Goal: Information Seeking & Learning: Learn about a topic

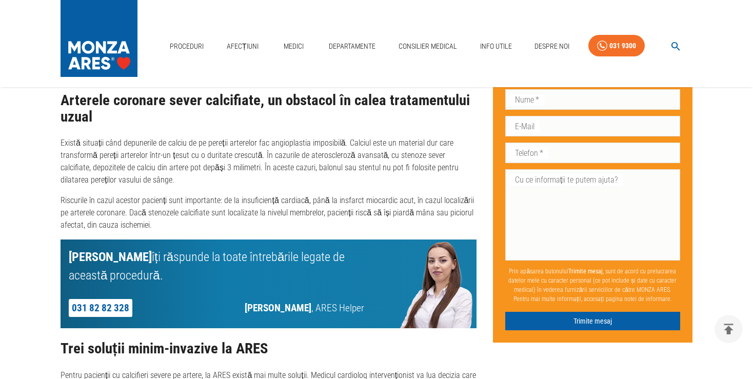
scroll to position [920, 0]
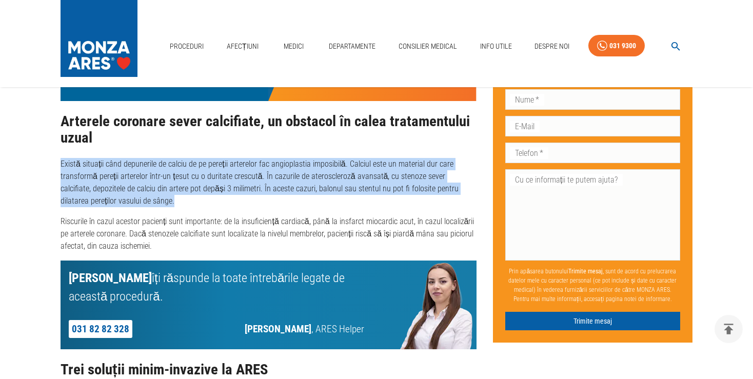
drag, startPoint x: 63, startPoint y: 164, endPoint x: 341, endPoint y: 210, distance: 282.7
click at [341, 210] on div "Arterele coronare sever calcifiate, un obstacol în calea tratamentului uzual Ex…" at bounding box center [268, 182] width 416 height 139
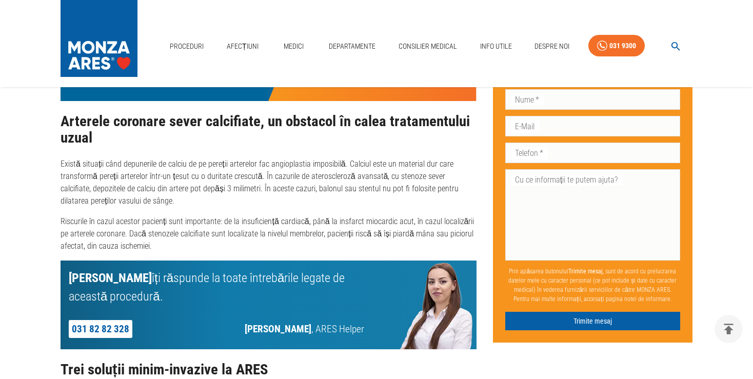
click at [284, 201] on p "Există situații când depunerile de calciu de pe pereții arterelor fac angioplas…" at bounding box center [268, 182] width 416 height 49
drag, startPoint x: 333, startPoint y: 190, endPoint x: 444, endPoint y: 188, distance: 110.8
click at [444, 188] on p "Există situații când depunerile de calciu de pe pereții arterelor fac angioplas…" at bounding box center [268, 182] width 416 height 49
click at [323, 211] on div "Arterele coronare sever calcifiate, un obstacol în calea tratamentului uzual Ex…" at bounding box center [268, 182] width 416 height 139
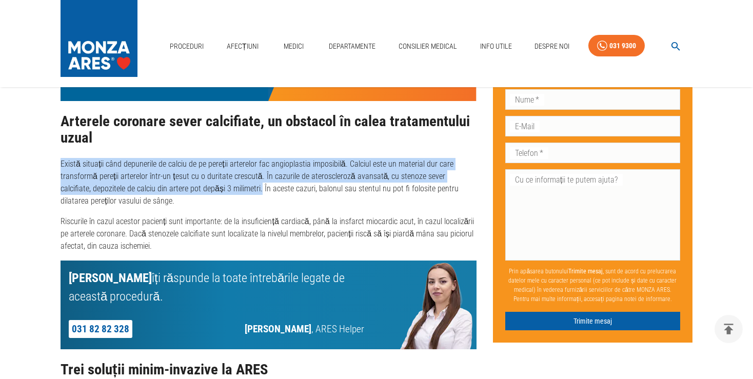
drag, startPoint x: 228, startPoint y: 189, endPoint x: 54, endPoint y: 167, distance: 175.7
click at [54, 167] on div "Avem soluții pentru arterele coronare blocate – Trei metode de dezobstrucție ar…" at bounding box center [260, 17] width 432 height 1654
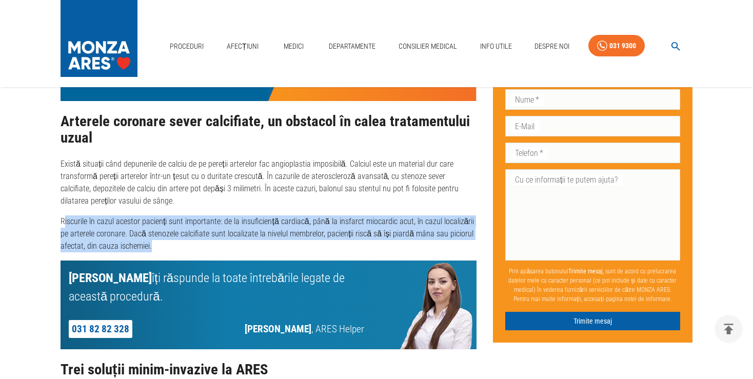
drag, startPoint x: 64, startPoint y: 220, endPoint x: 469, endPoint y: 247, distance: 406.4
click at [469, 247] on p "Riscurile în cazul acestor pacienți sunt importante: de la insuficiență cardiac…" at bounding box center [268, 233] width 416 height 37
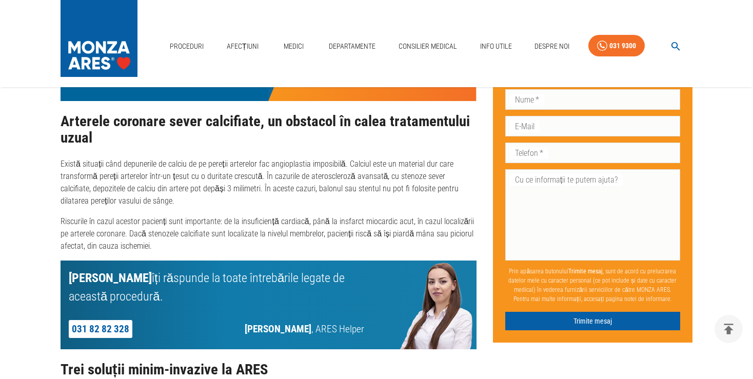
click at [258, 251] on p "Riscurile în cazul acestor pacienți sunt importante: de la insuficiență cardiac…" at bounding box center [268, 233] width 416 height 37
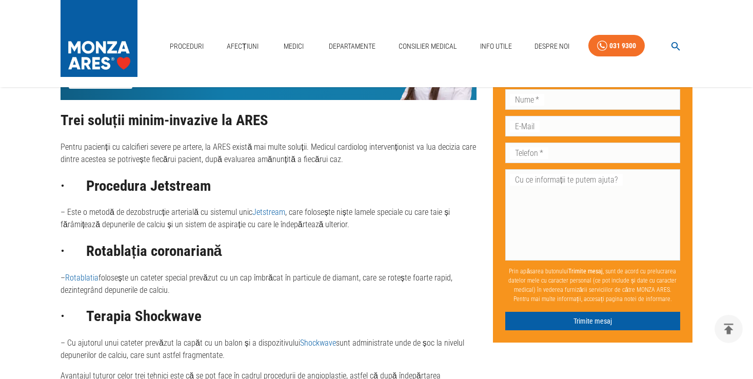
scroll to position [1191, 0]
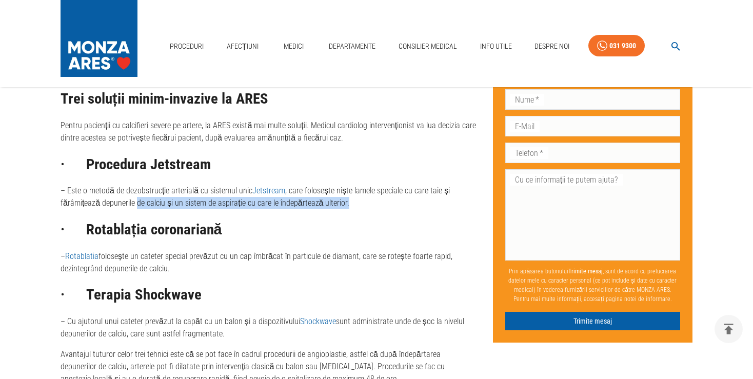
drag, startPoint x: 136, startPoint y: 207, endPoint x: 350, endPoint y: 208, distance: 213.3
click at [350, 208] on p "– Este o metodă de dezobstrucție arterială cu sistemul unic Jetstream , care fo…" at bounding box center [268, 197] width 416 height 25
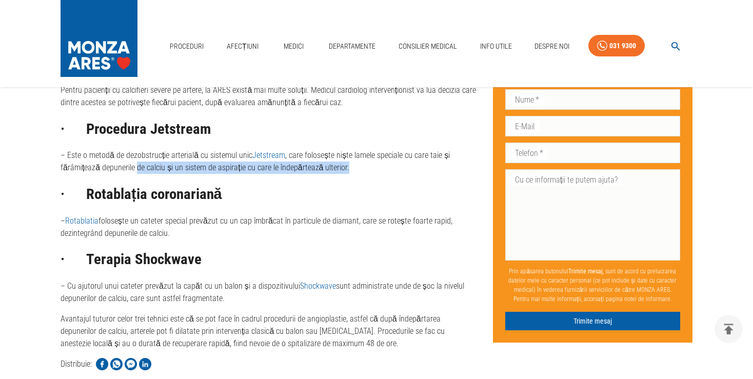
scroll to position [1245, 0]
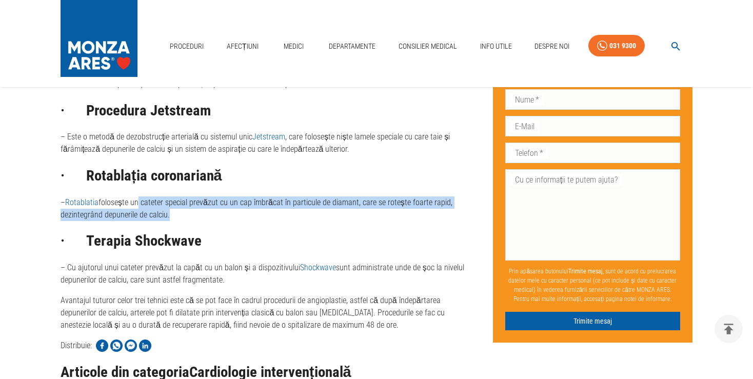
drag, startPoint x: 140, startPoint y: 204, endPoint x: 184, endPoint y: 213, distance: 44.0
click at [184, 213] on p "– Rotablatia folosește un cateter special prevăzut cu un cap îmbrăcat în partic…" at bounding box center [268, 208] width 416 height 25
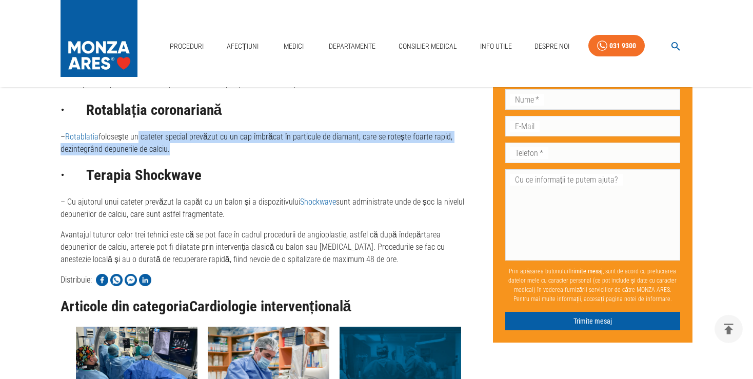
scroll to position [1353, 0]
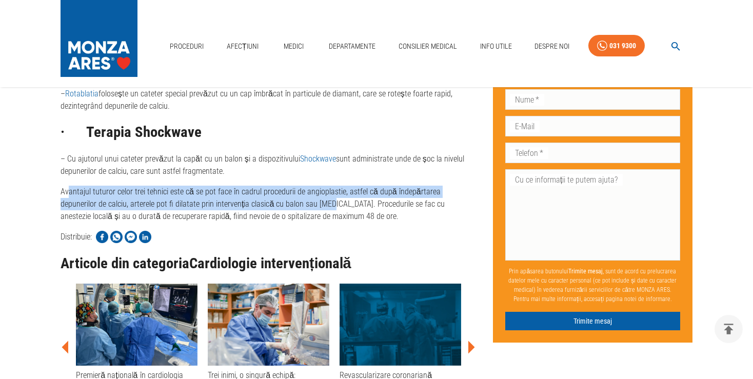
drag, startPoint x: 68, startPoint y: 187, endPoint x: 292, endPoint y: 204, distance: 224.7
click at [292, 204] on p "Avantajul tuturor celor trei tehnici este că se pot face în cadrul procedurii d…" at bounding box center [268, 204] width 416 height 37
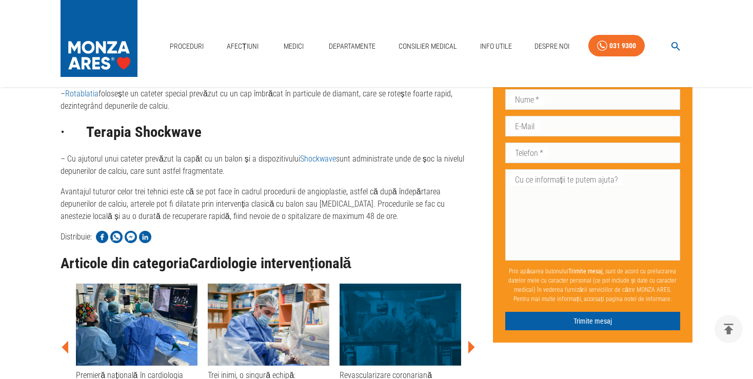
click at [310, 221] on p "Avantajul tuturor celor trei tehnici este că se pot face în cadrul procedurii d…" at bounding box center [268, 204] width 416 height 37
drag, startPoint x: 215, startPoint y: 205, endPoint x: 301, endPoint y: 204, distance: 86.1
click at [301, 204] on p "Avantajul tuturor celor trei tehnici este că se pot face în cadrul procedurii d…" at bounding box center [268, 204] width 416 height 37
drag, startPoint x: 140, startPoint y: 218, endPoint x: 281, endPoint y: 216, distance: 141.5
click at [281, 216] on p "Avantajul tuturor celor trei tehnici este că se pot face în cadrul procedurii d…" at bounding box center [268, 204] width 416 height 37
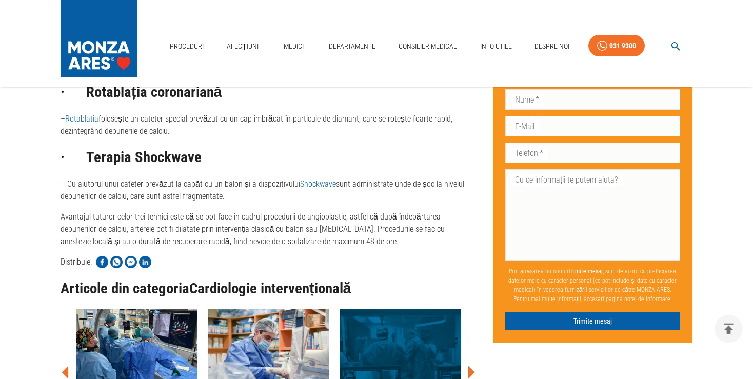
scroll to position [1299, 0]
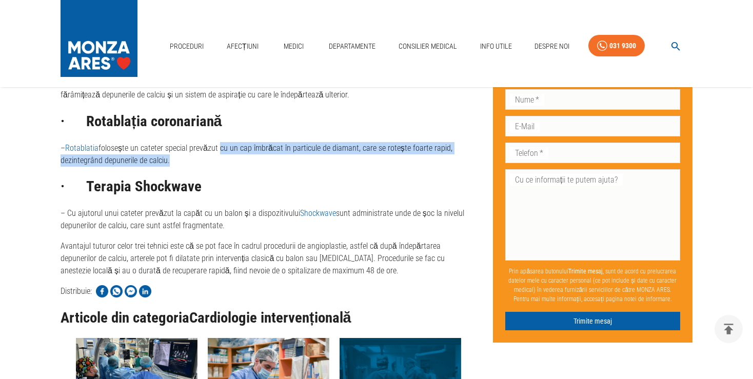
drag, startPoint x: 221, startPoint y: 150, endPoint x: 444, endPoint y: 160, distance: 223.2
click at [444, 160] on p "– Rotablatia folosește un cateter special prevăzut cu un cap îmbrăcat în partic…" at bounding box center [268, 154] width 416 height 25
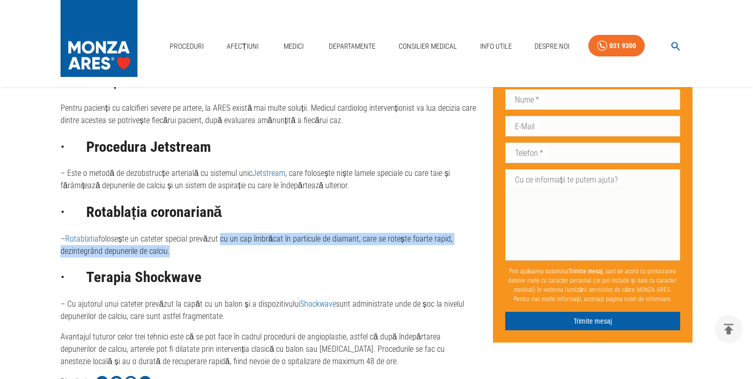
scroll to position [1191, 0]
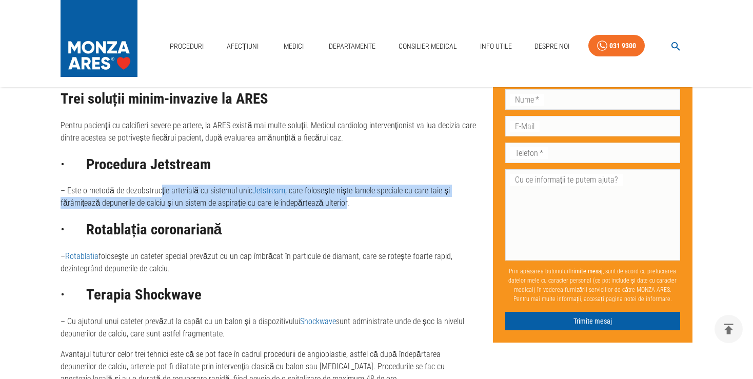
drag, startPoint x: 165, startPoint y: 192, endPoint x: 341, endPoint y: 206, distance: 176.9
click at [341, 206] on p "– Este o metodă de dezobstrucție arterială cu sistemul unic Jetstream , care fo…" at bounding box center [268, 197] width 416 height 25
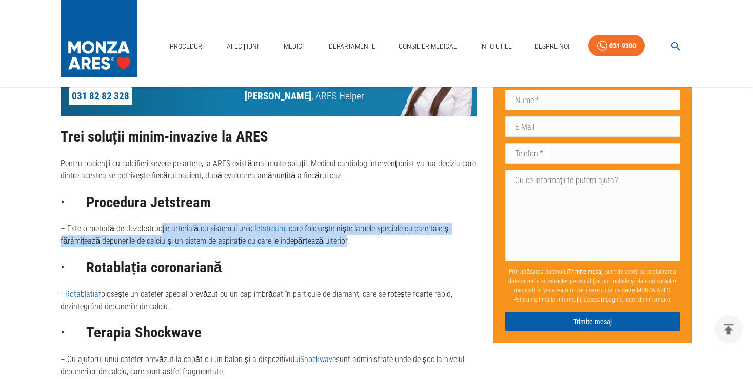
scroll to position [1137, 0]
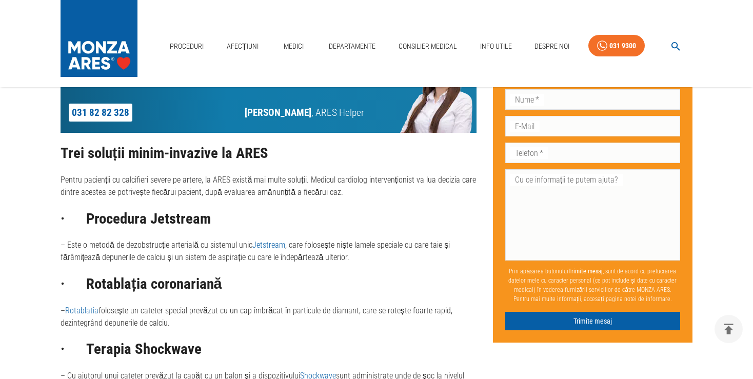
click at [280, 208] on div "Trei soluții minim-invazive la ARES Pentru pacienții cu calcifieri severe pe ar…" at bounding box center [268, 292] width 416 height 294
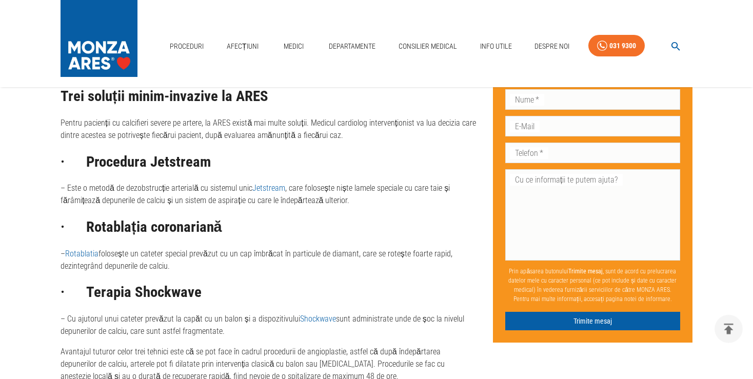
scroll to position [1191, 0]
